Goal: Find specific page/section: Find specific page/section

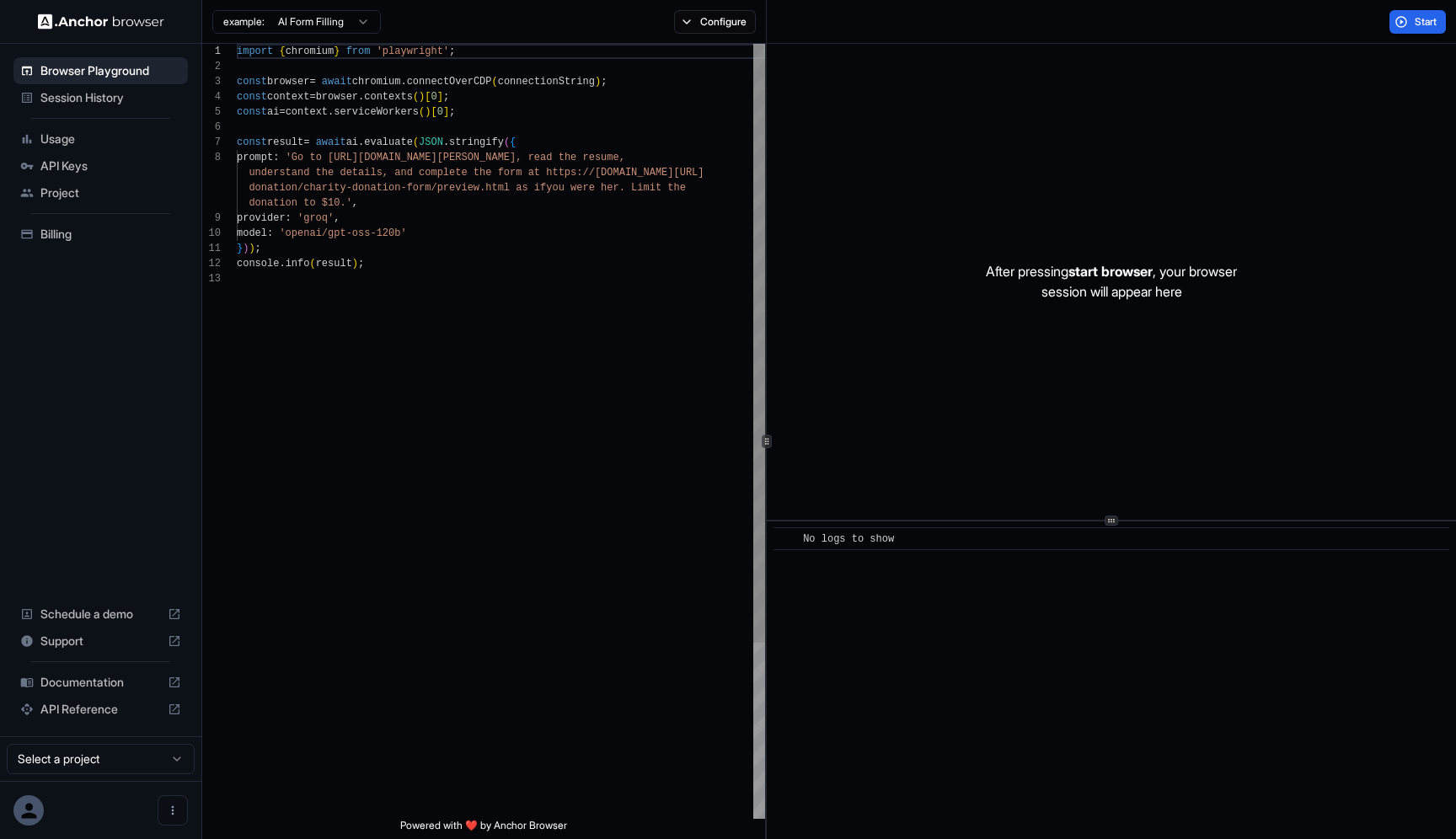
scroll to position [106, 0]
click at [137, 134] on span "Usage" at bounding box center [111, 138] width 141 height 17
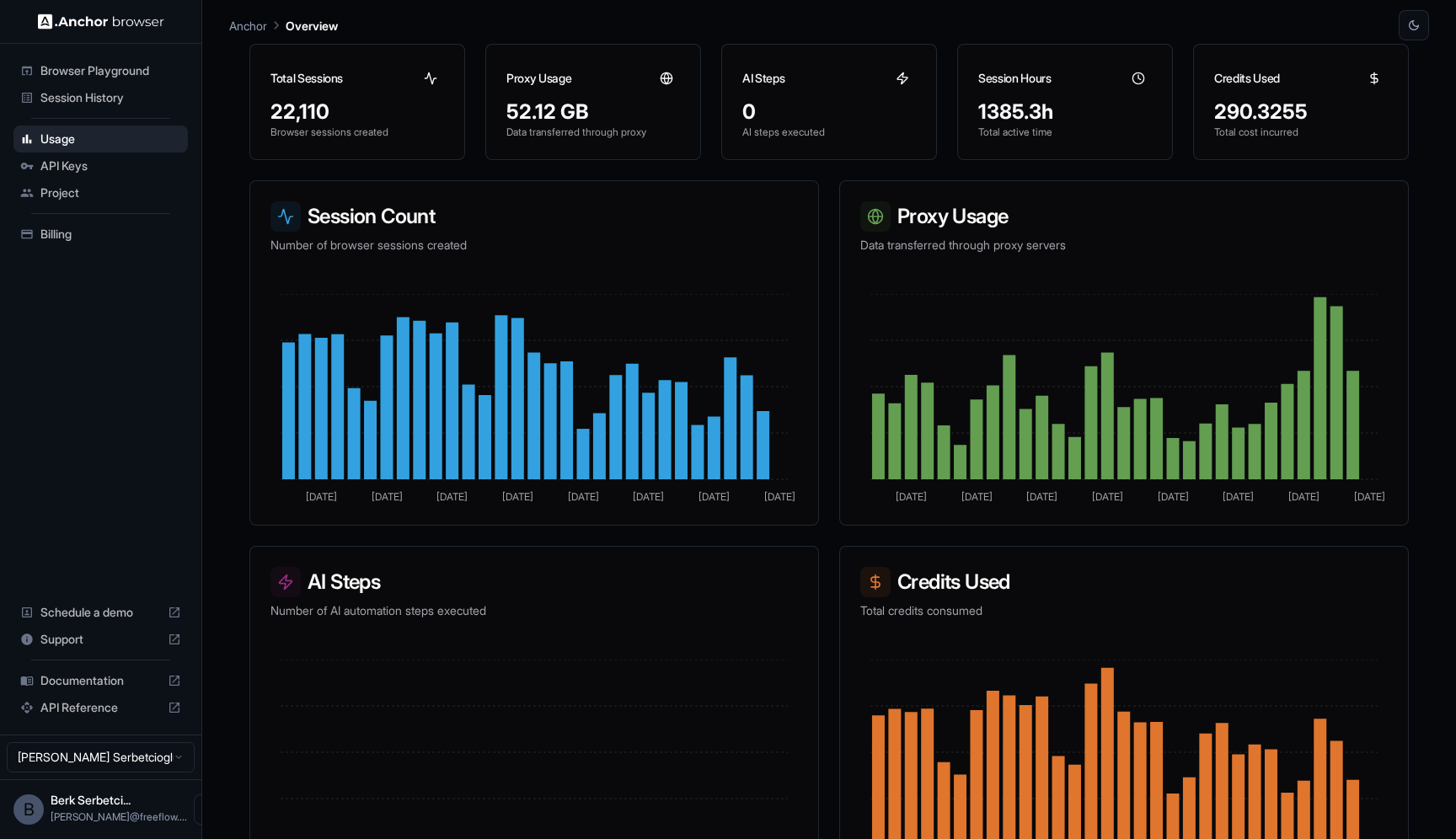
scroll to position [91, 0]
